Goal: Transaction & Acquisition: Purchase product/service

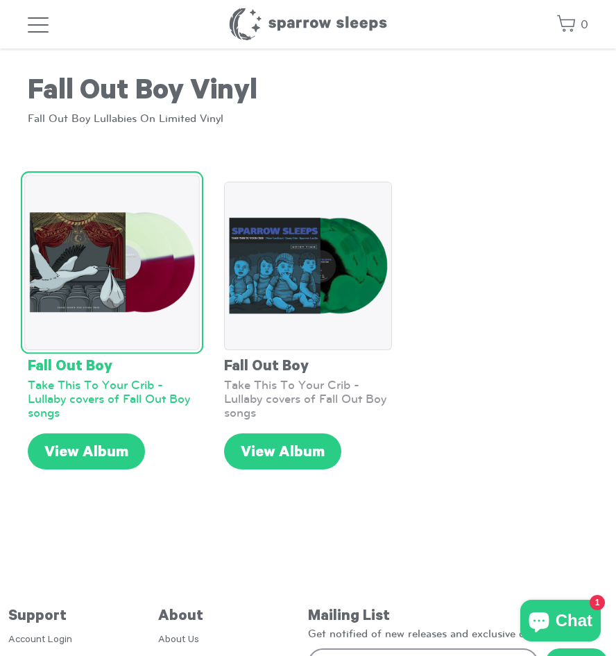
click at [129, 289] on img at bounding box center [111, 263] width 175 height 175
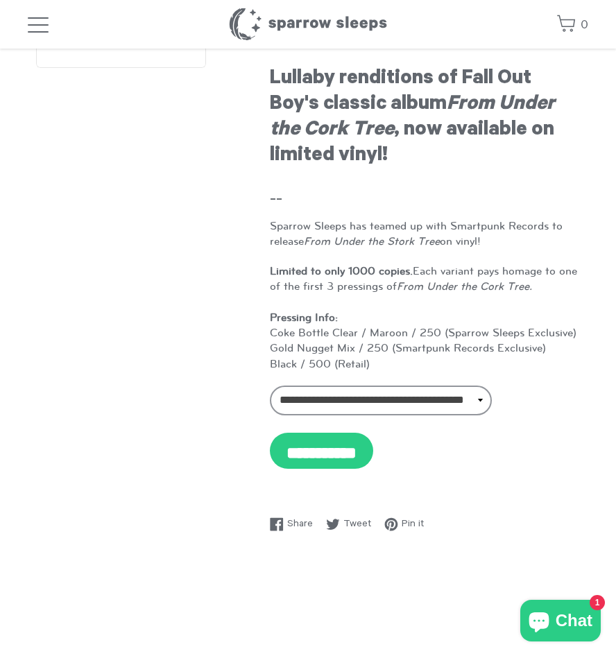
scroll to position [208, 0]
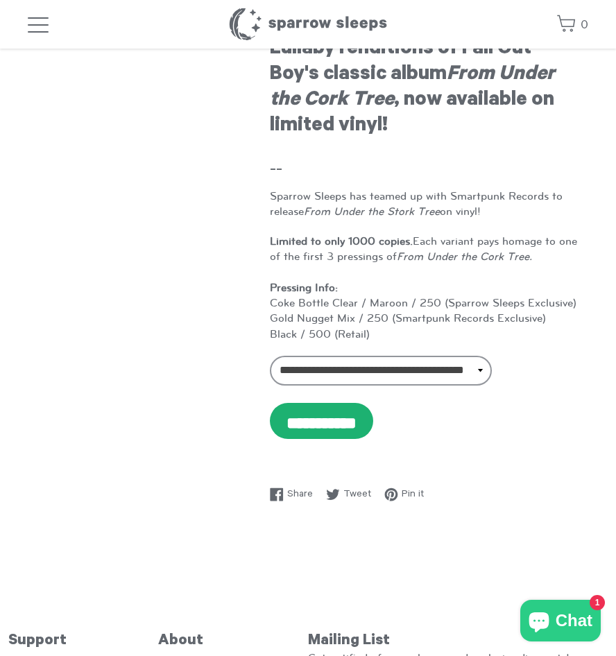
click at [341, 426] on input "**********" at bounding box center [321, 421] width 103 height 36
type input "********"
